Goal: Transaction & Acquisition: Download file/media

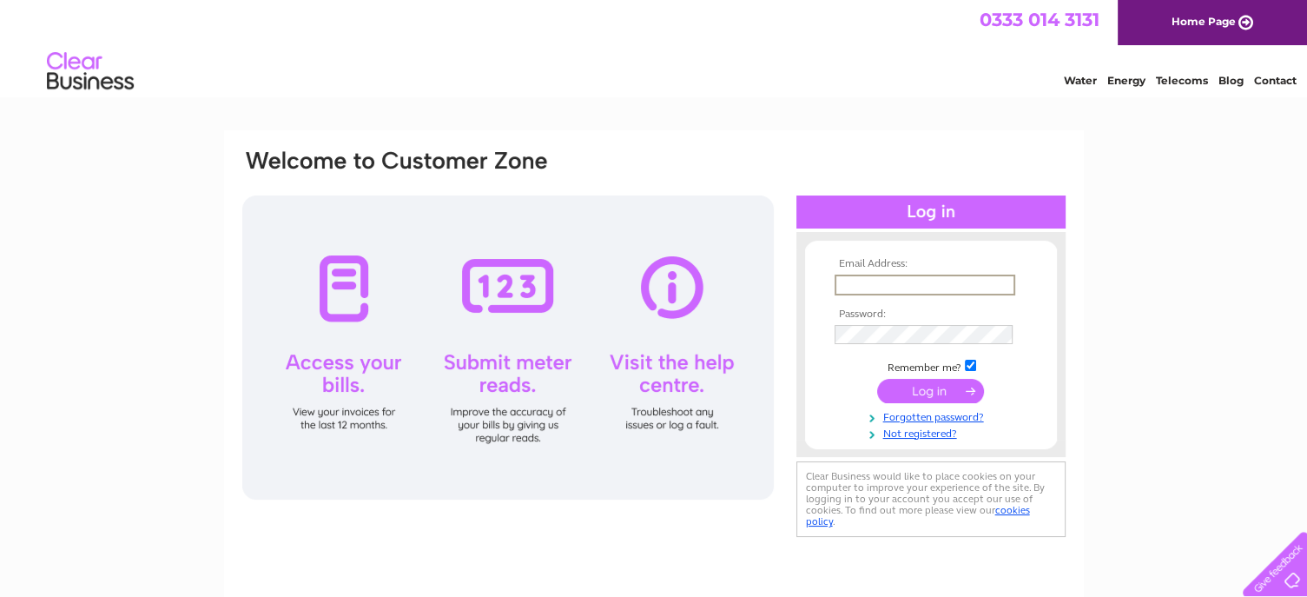
click at [876, 275] on input "text" at bounding box center [925, 284] width 181 height 21
type input "andy@fireworkdisplay.co.uk"
click at [953, 387] on input "submit" at bounding box center [930, 389] width 107 height 24
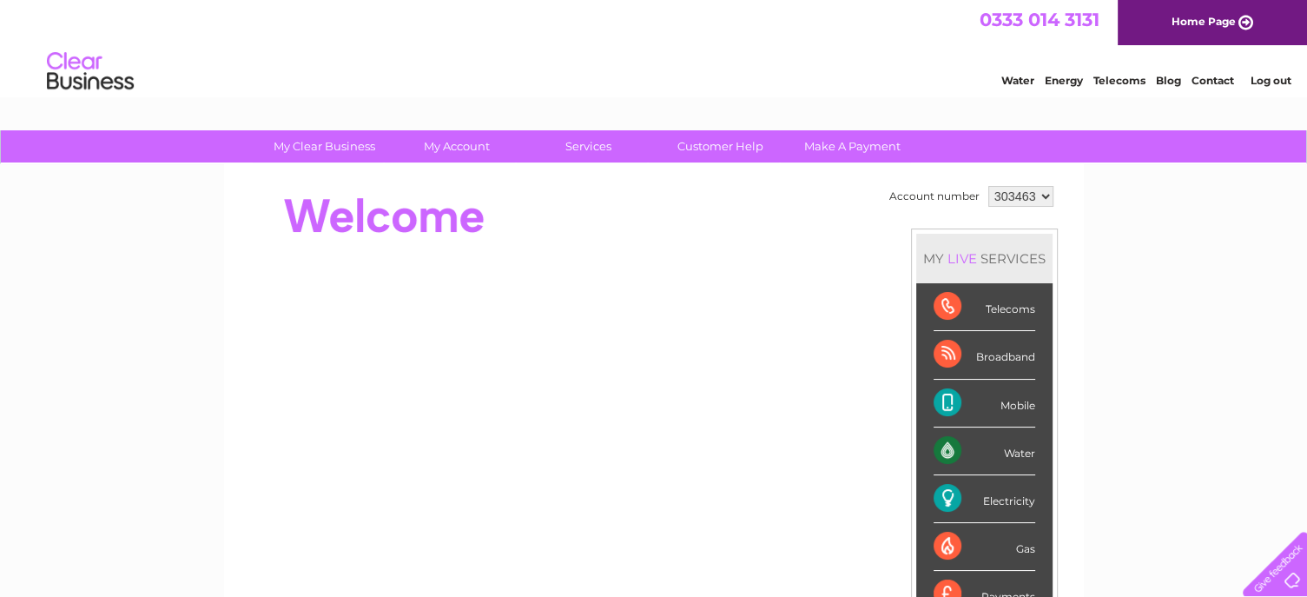
click at [997, 495] on div "Electricity" at bounding box center [985, 499] width 102 height 48
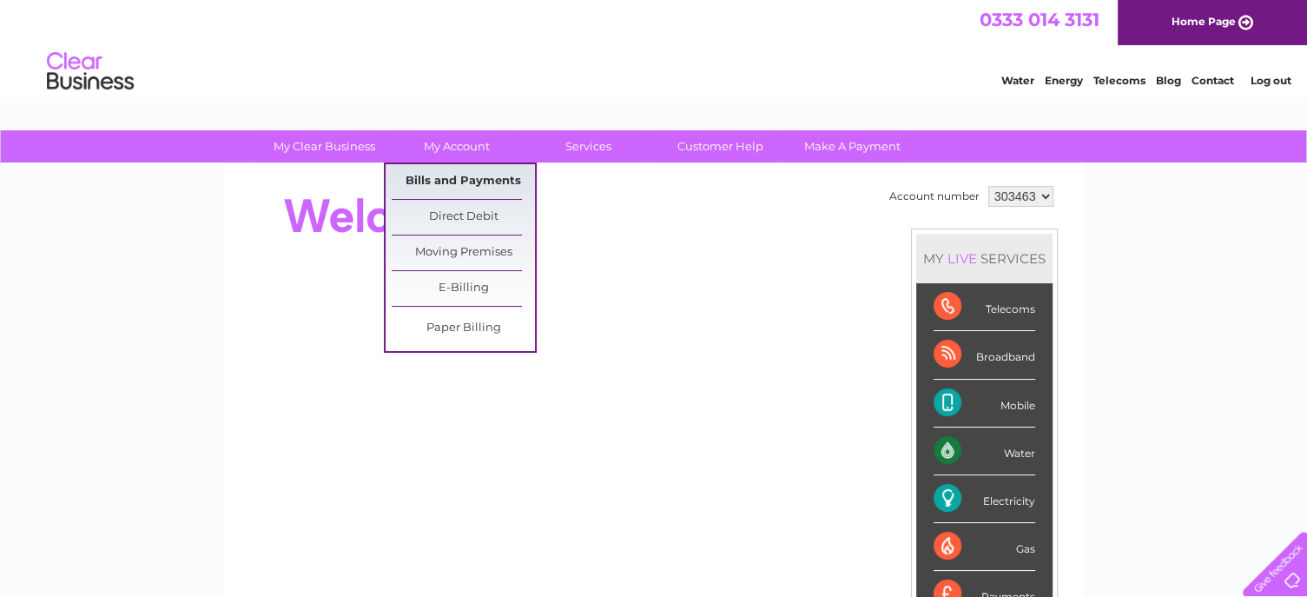
click at [451, 176] on link "Bills and Payments" at bounding box center [463, 181] width 143 height 35
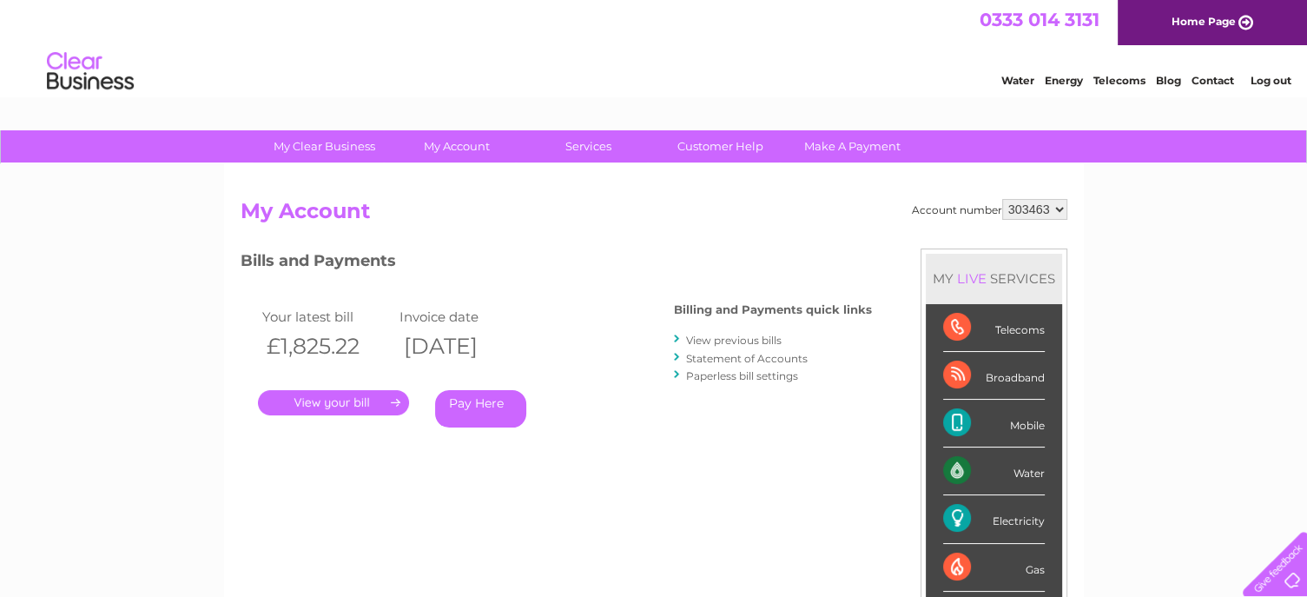
click at [733, 341] on link "View previous bills" at bounding box center [734, 340] width 96 height 13
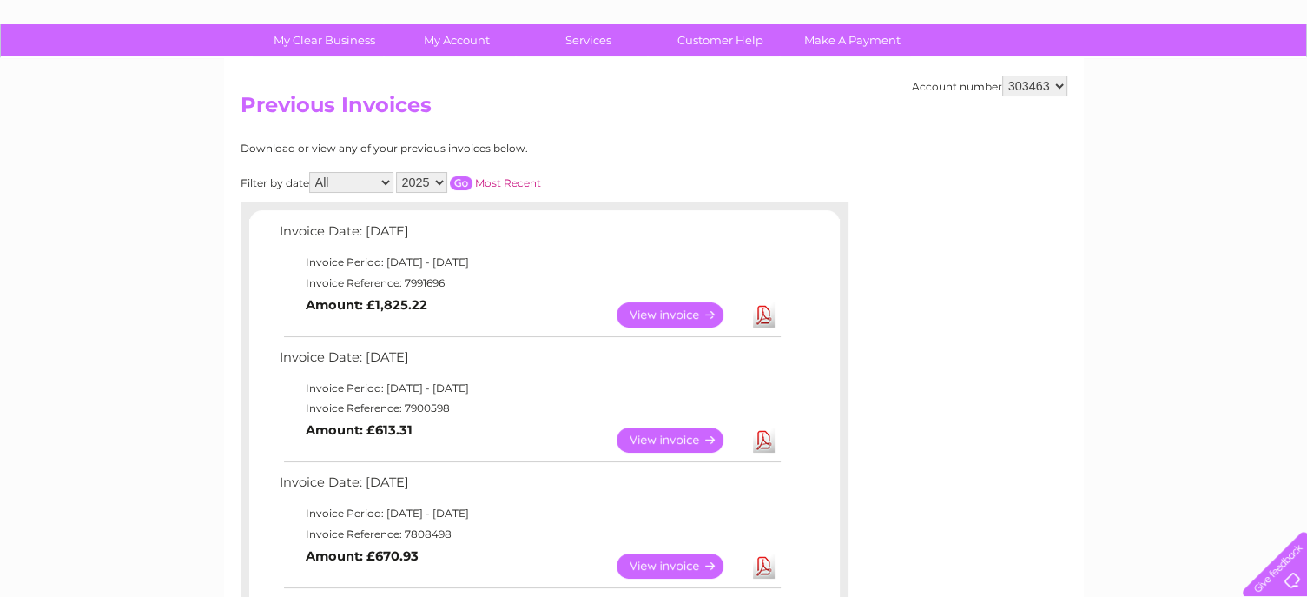
scroll to position [87, 0]
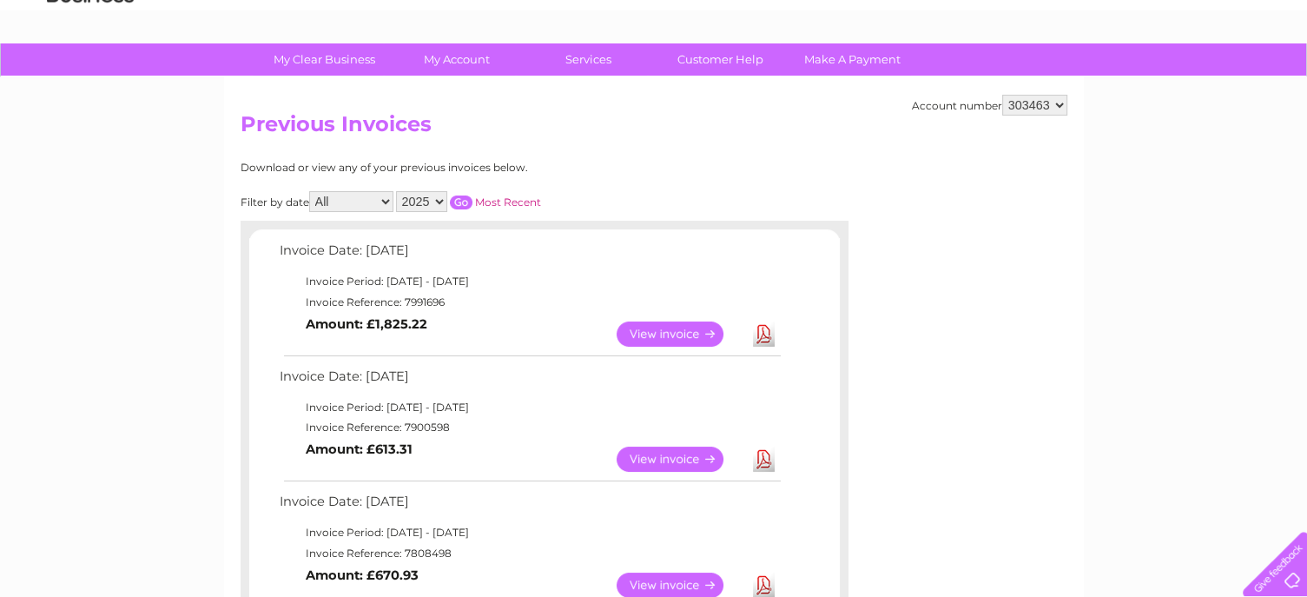
click at [767, 454] on link "Download" at bounding box center [764, 458] width 22 height 25
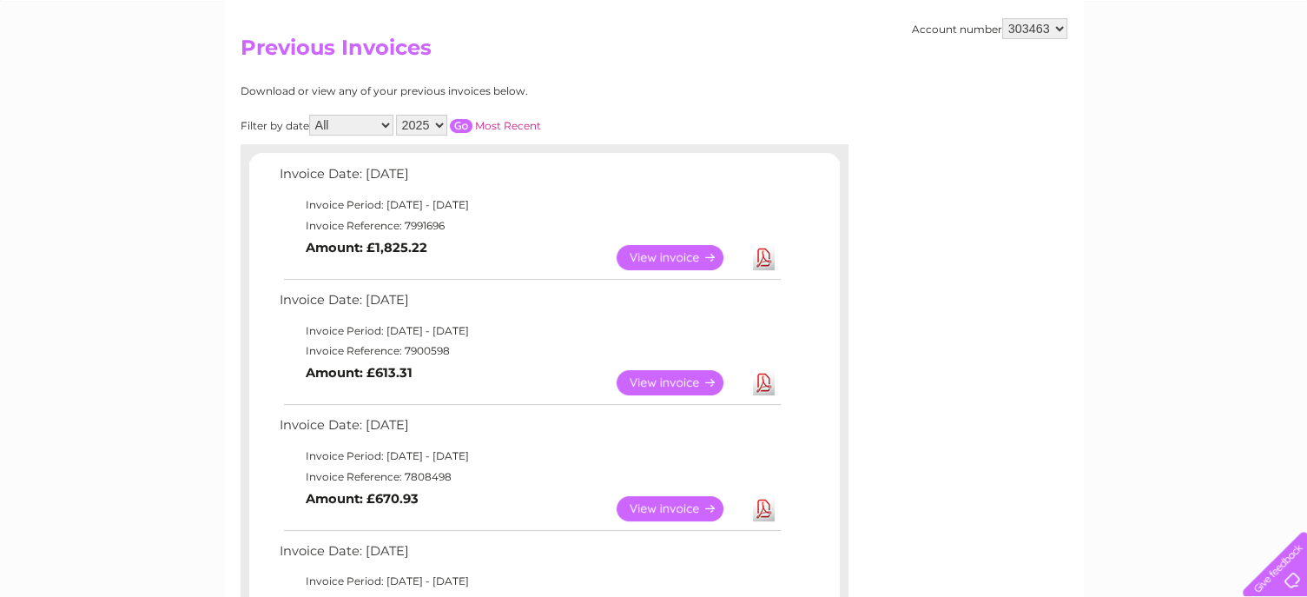
scroll to position [174, 0]
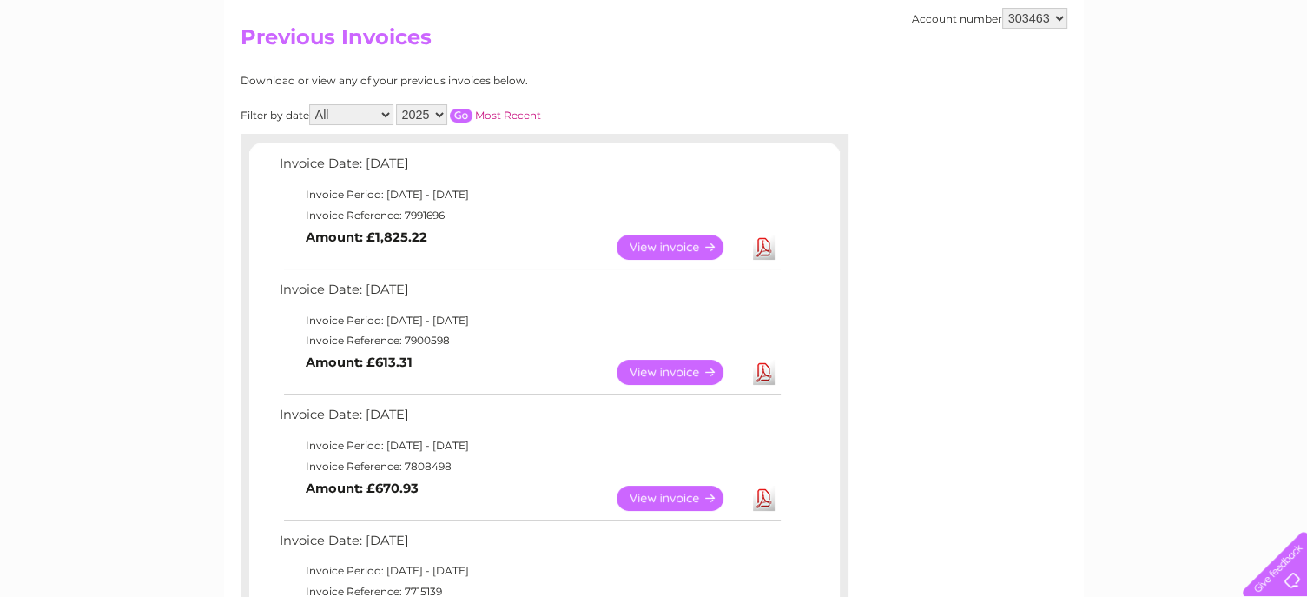
click at [671, 248] on link "View" at bounding box center [681, 247] width 128 height 25
click at [753, 495] on link "Download" at bounding box center [764, 498] width 22 height 25
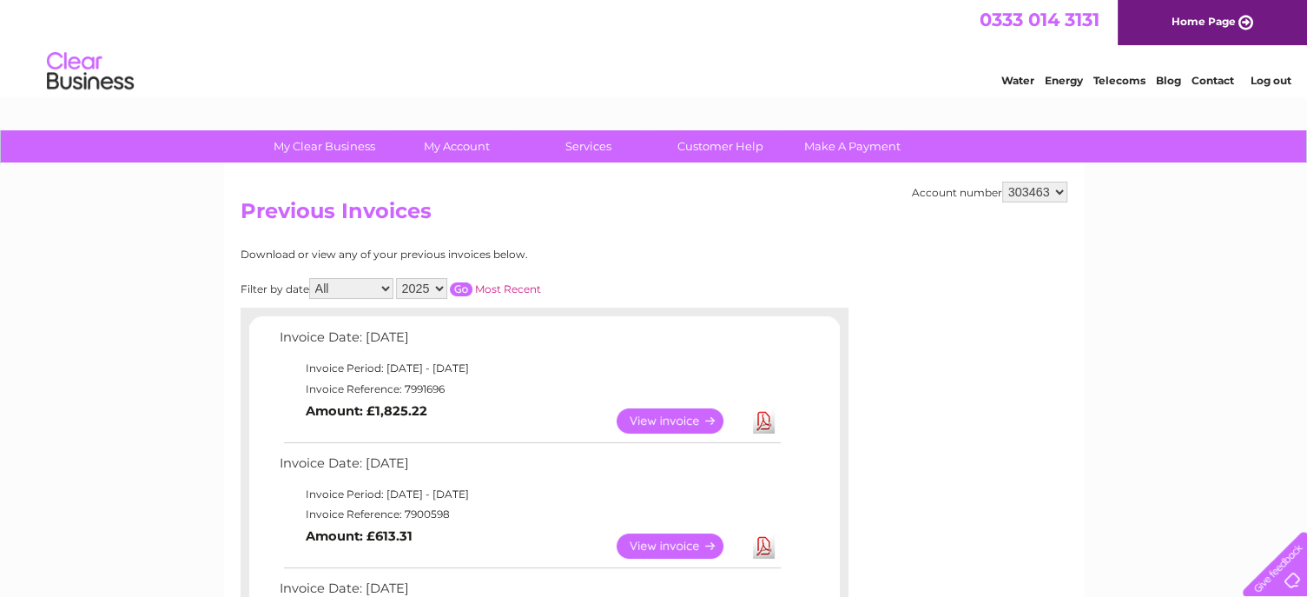
click at [764, 423] on link "Download" at bounding box center [764, 420] width 22 height 25
click at [679, 413] on link "View" at bounding box center [681, 420] width 128 height 25
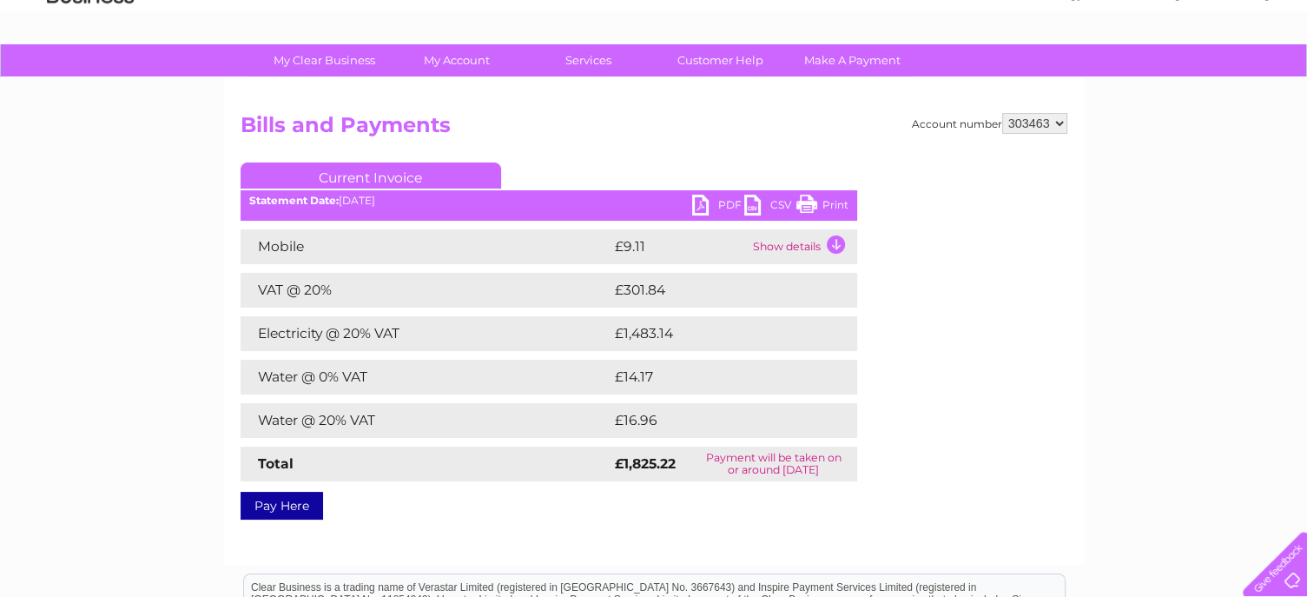
scroll to position [87, 0]
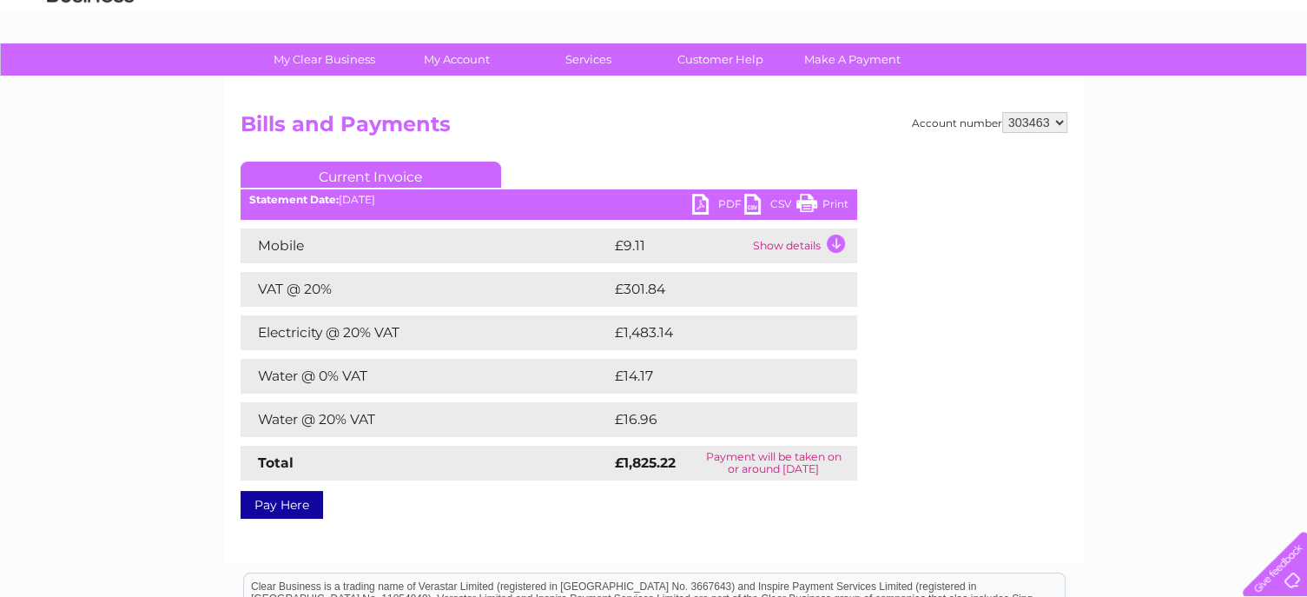
click at [654, 327] on td "£1,483.14" at bounding box center [720, 332] width 218 height 35
click at [712, 65] on link "Customer Help" at bounding box center [720, 59] width 143 height 32
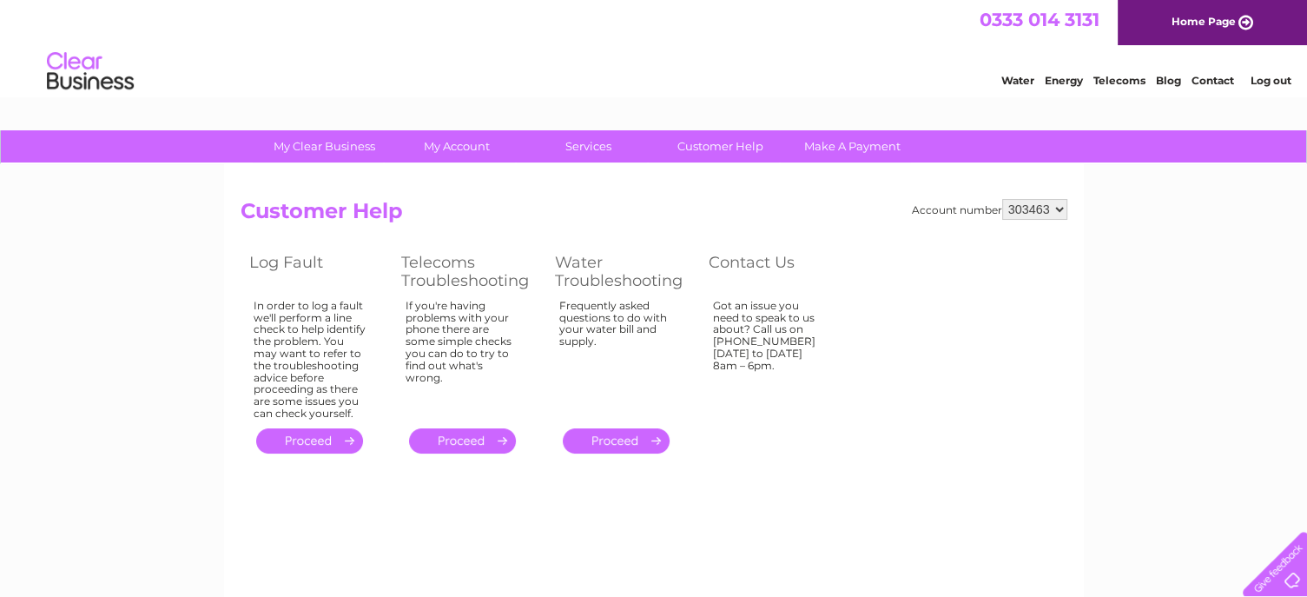
click at [1209, 81] on link "Contact" at bounding box center [1213, 80] width 43 height 13
